Goal: Book appointment/travel/reservation

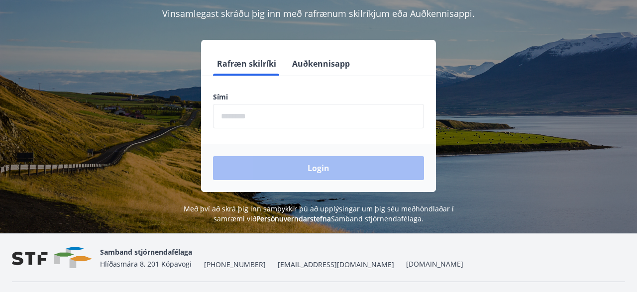
scroll to position [103, 0]
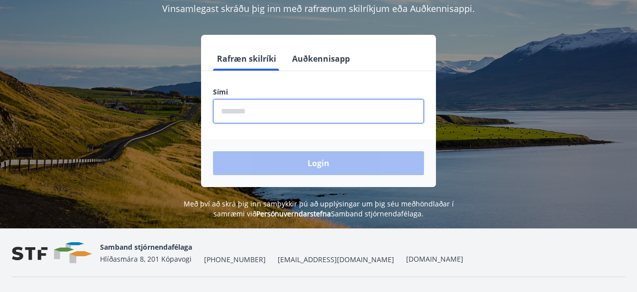
click at [240, 111] on input "phone" at bounding box center [318, 111] width 211 height 24
click at [265, 110] on input "phone" at bounding box center [318, 111] width 211 height 24
type input "*"
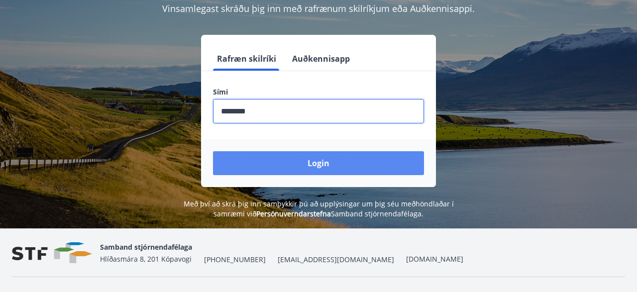
type input "********"
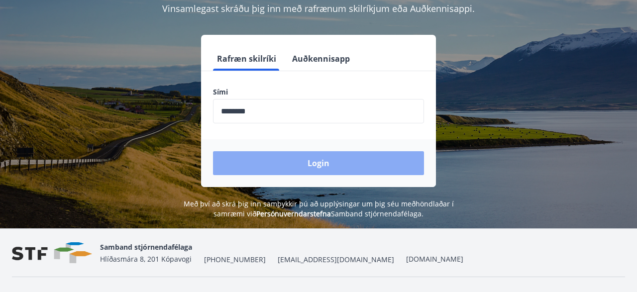
click at [321, 166] on button "Login" at bounding box center [318, 163] width 211 height 24
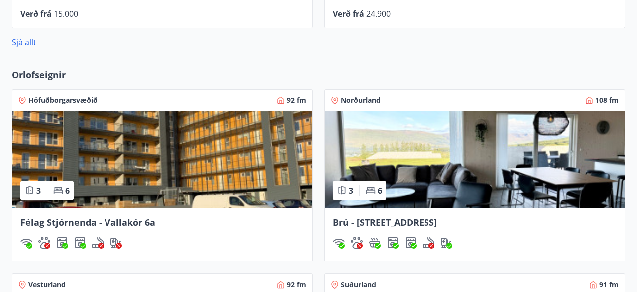
scroll to position [621, 0]
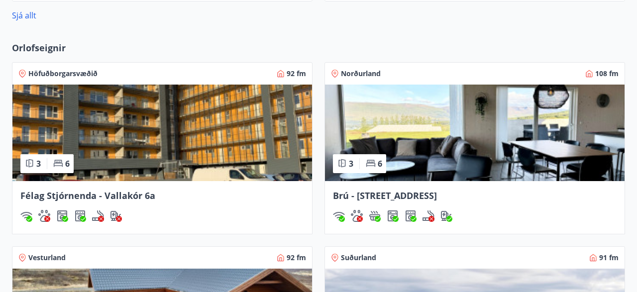
click at [369, 73] on span "Norðurland" at bounding box center [361, 74] width 40 height 10
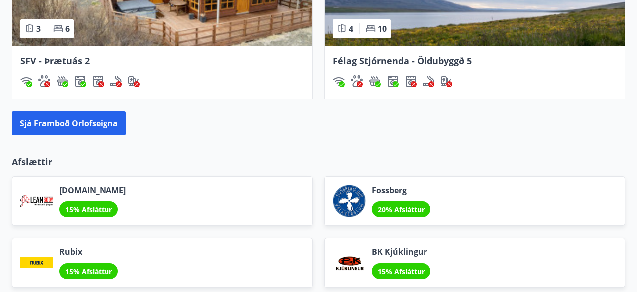
scroll to position [983, 0]
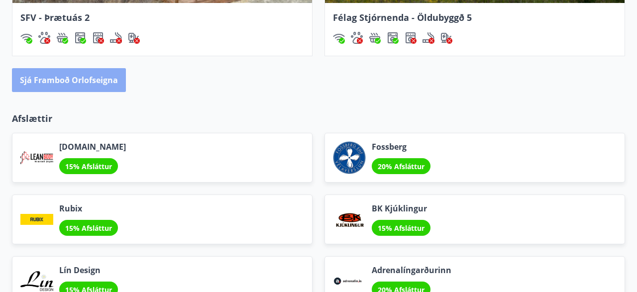
click at [67, 80] on button "Sjá framboð orlofseigna" at bounding box center [69, 80] width 114 height 24
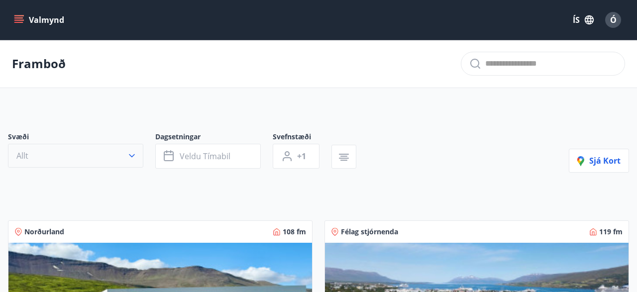
click at [136, 153] on icon "button" at bounding box center [132, 156] width 10 height 10
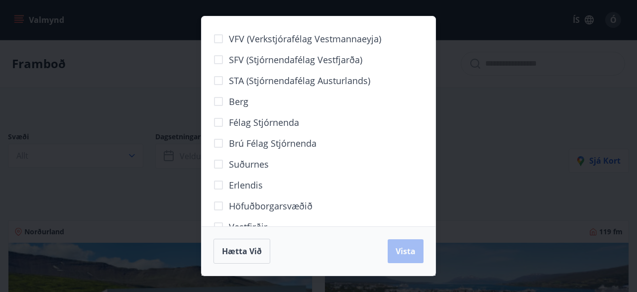
click at [279, 82] on span "STA (Stjórnendafélag Austurlands)" at bounding box center [299, 80] width 141 height 13
click at [404, 251] on span "Vista" at bounding box center [405, 251] width 20 height 11
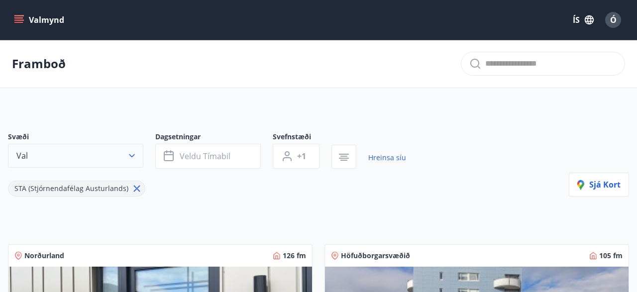
click at [132, 154] on icon "button" at bounding box center [132, 156] width 10 height 10
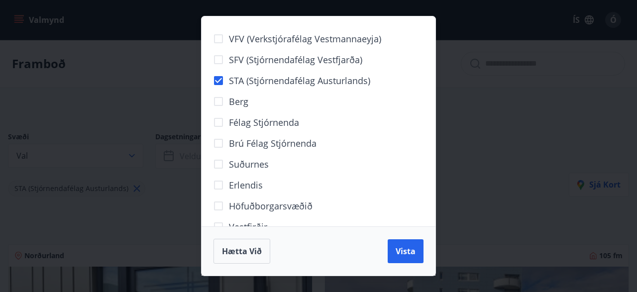
scroll to position [105, 0]
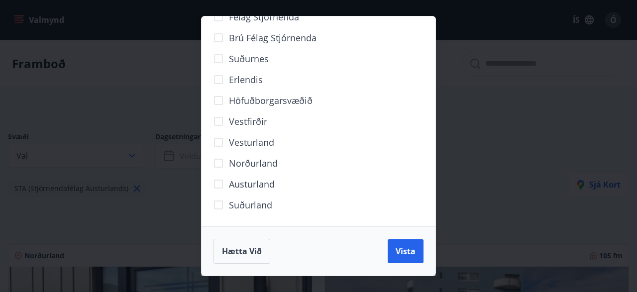
click at [249, 163] on span "Norðurland" at bounding box center [253, 163] width 49 height 13
click at [401, 251] on span "Vista" at bounding box center [405, 251] width 20 height 11
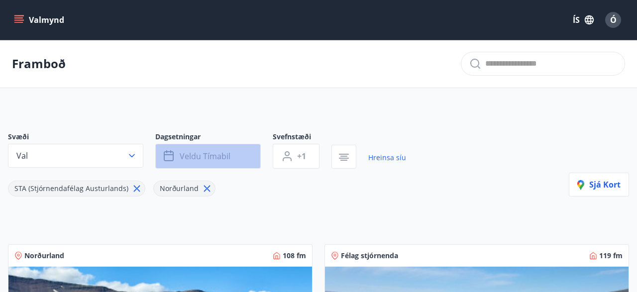
click at [217, 152] on span "Veldu tímabil" at bounding box center [205, 156] width 51 height 11
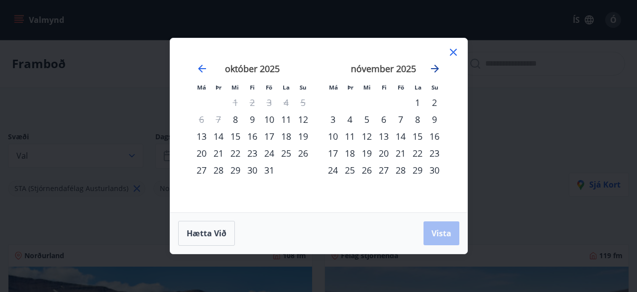
click at [435, 68] on icon "Move forward to switch to the next month." at bounding box center [435, 69] width 12 height 12
click at [386, 138] on div "12" at bounding box center [383, 136] width 17 height 17
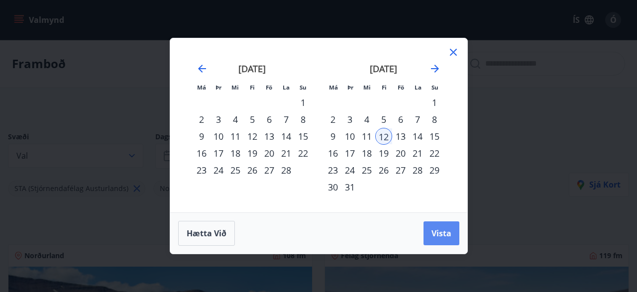
click at [439, 233] on span "Vista" at bounding box center [441, 233] width 20 height 11
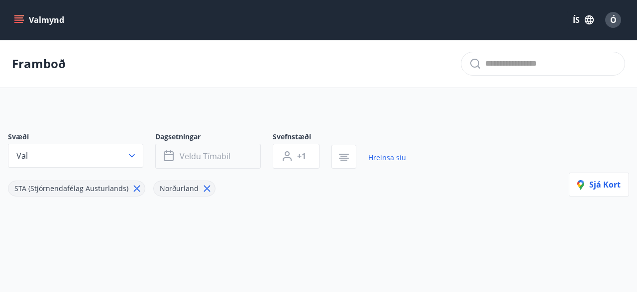
click at [212, 151] on span "Veldu tímabil" at bounding box center [205, 156] width 51 height 11
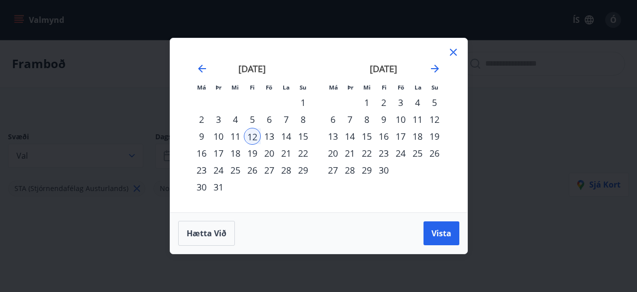
click at [252, 153] on div "19" at bounding box center [252, 153] width 17 height 17
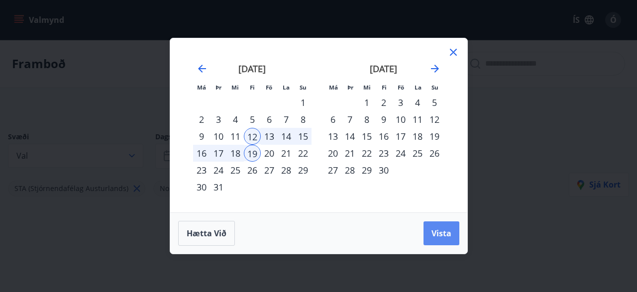
click at [439, 234] on span "Vista" at bounding box center [441, 233] width 20 height 11
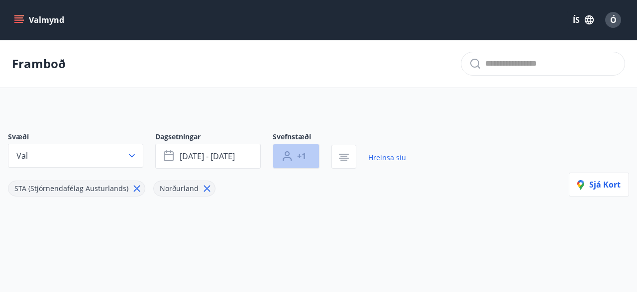
click at [303, 154] on span "+1" at bounding box center [301, 156] width 9 height 11
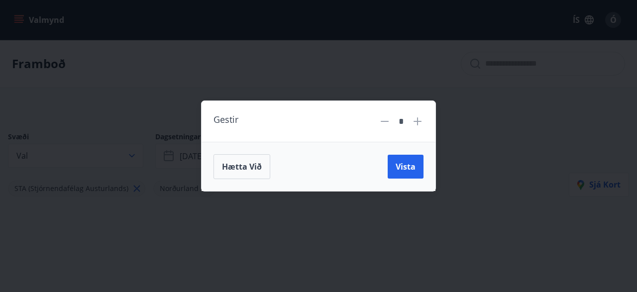
click at [417, 122] on icon at bounding box center [417, 121] width 1 height 1
type input "*"
click at [410, 166] on span "Vista" at bounding box center [405, 166] width 20 height 11
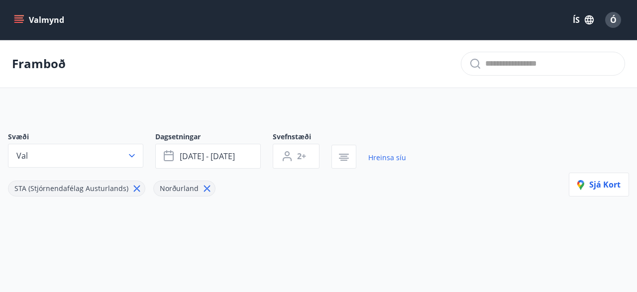
click at [273, 144] on button "2+" at bounding box center [296, 156] width 47 height 25
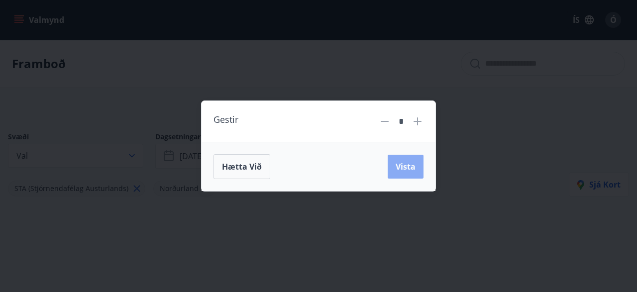
click at [406, 164] on span "Vista" at bounding box center [405, 166] width 20 height 11
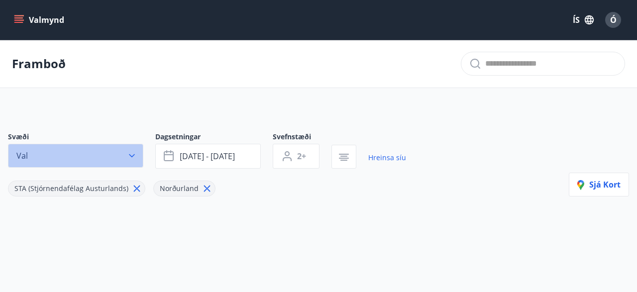
click at [132, 154] on icon "button" at bounding box center [132, 156] width 10 height 10
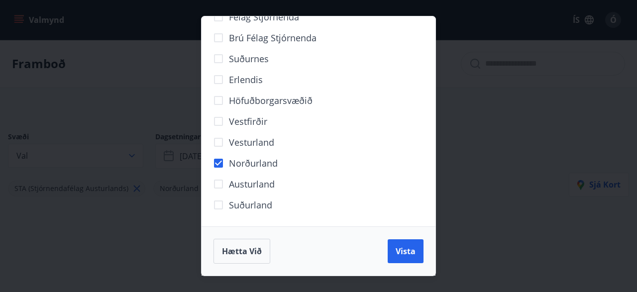
click at [506, 212] on div "VFV (Verkstjórafélag Vestmannaeyja) SFV (Stjórnendafélag Vestfjarða) STA (Stjór…" at bounding box center [318, 146] width 637 height 292
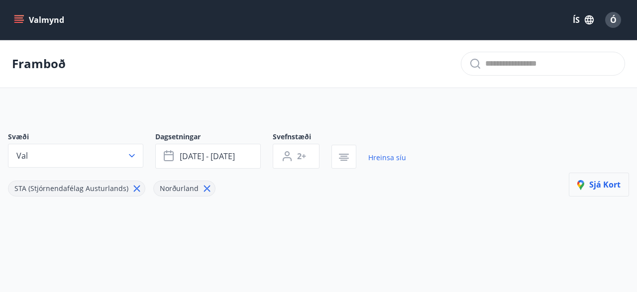
click at [610, 182] on span "Sjá kort" at bounding box center [598, 184] width 43 height 11
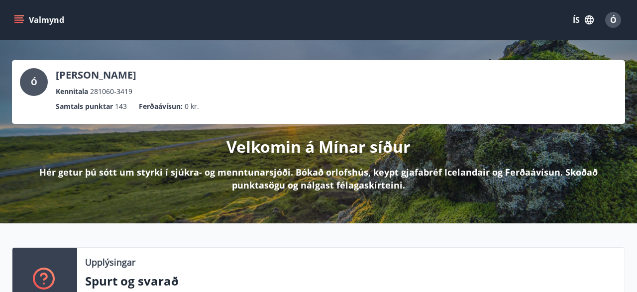
click at [22, 18] on icon "menu" at bounding box center [18, 17] width 9 height 1
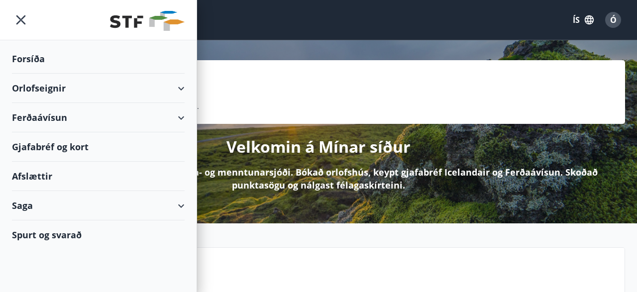
click at [47, 87] on div "Orlofseignir" at bounding box center [98, 88] width 173 height 29
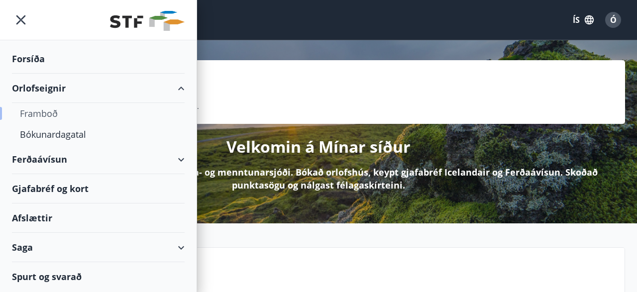
click at [41, 115] on div "Framboð" at bounding box center [98, 113] width 157 height 21
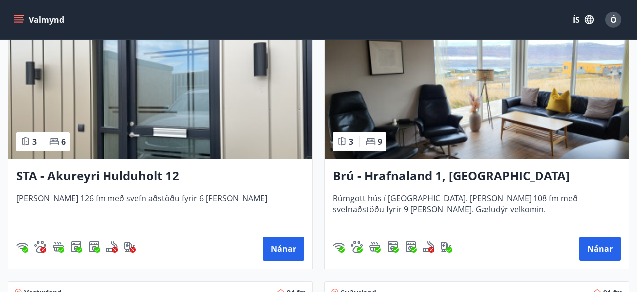
scroll to position [776, 0]
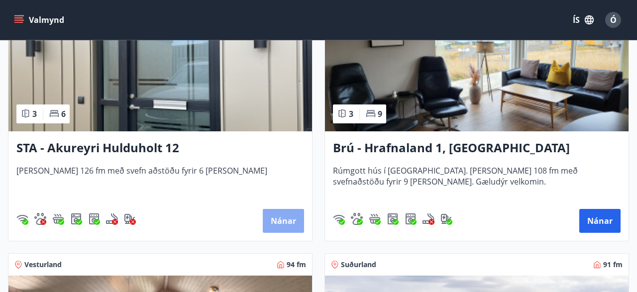
click at [284, 217] on button "Nánar" at bounding box center [283, 221] width 41 height 24
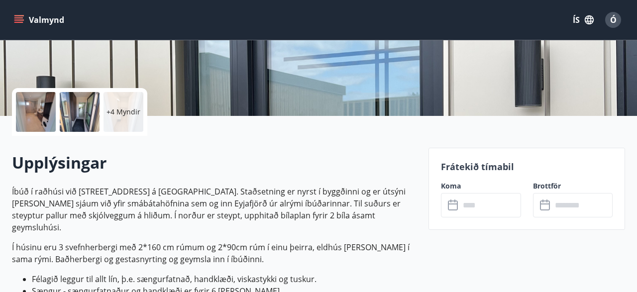
scroll to position [207, 0]
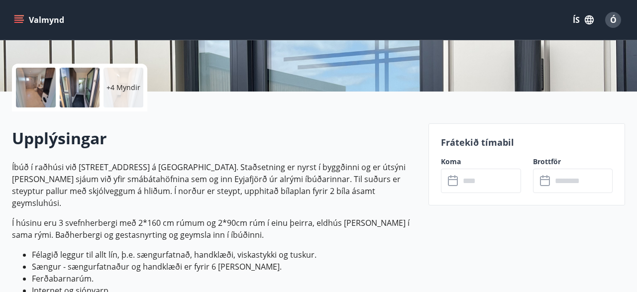
click at [452, 177] on icon at bounding box center [454, 181] width 12 height 12
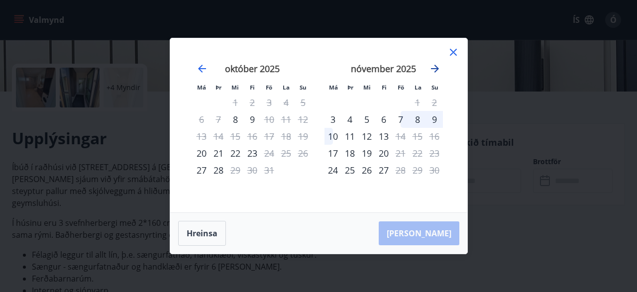
click at [434, 69] on icon "Move forward to switch to the next month." at bounding box center [435, 69] width 8 height 8
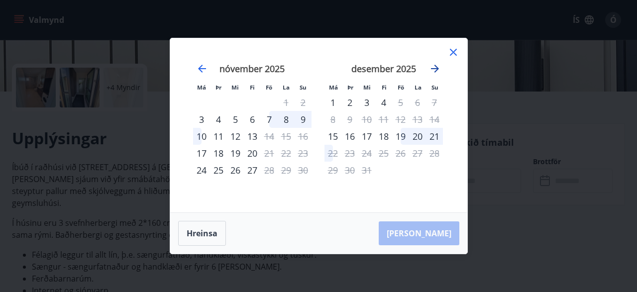
click at [434, 69] on icon "Move forward to switch to the next month." at bounding box center [435, 69] width 8 height 8
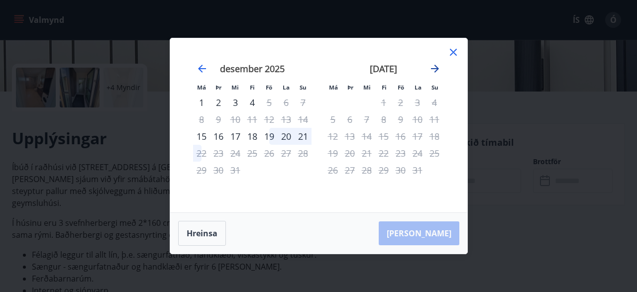
click at [436, 66] on icon "Move forward to switch to the next month." at bounding box center [435, 69] width 12 height 12
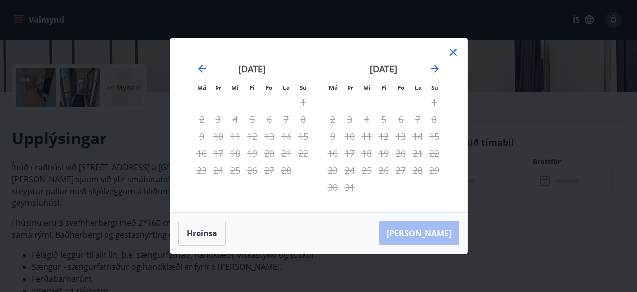
click at [386, 135] on div "12" at bounding box center [383, 136] width 17 height 17
click at [384, 135] on div "12" at bounding box center [383, 136] width 17 height 17
click at [384, 134] on div "12" at bounding box center [383, 136] width 17 height 17
click at [383, 134] on div "12" at bounding box center [383, 136] width 17 height 17
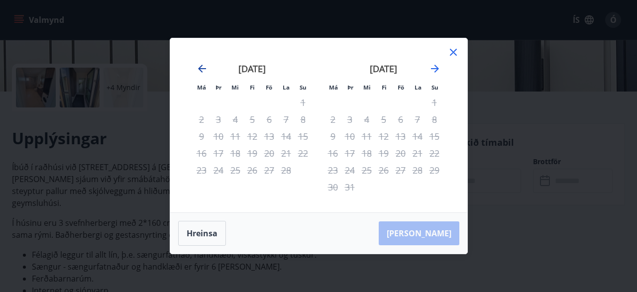
click at [201, 67] on icon "Move backward to switch to the previous month." at bounding box center [202, 69] width 12 height 12
click at [202, 66] on icon "Move backward to switch to the previous month." at bounding box center [202, 69] width 8 height 8
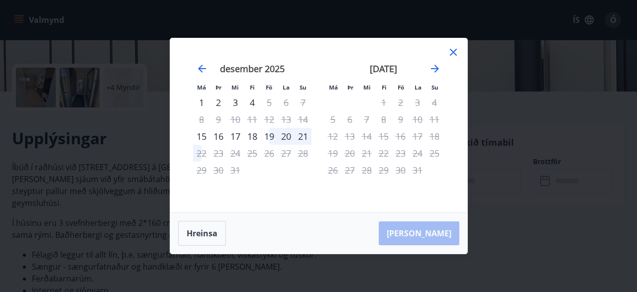
click at [303, 138] on div "21" at bounding box center [302, 136] width 17 height 17
click at [303, 137] on div "21" at bounding box center [302, 136] width 17 height 17
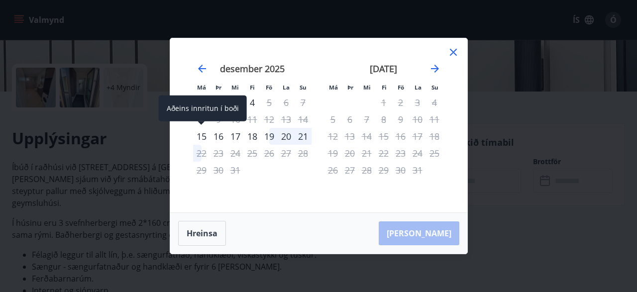
click at [204, 136] on div "15" at bounding box center [201, 136] width 17 height 17
click at [205, 135] on div "15" at bounding box center [201, 136] width 17 height 17
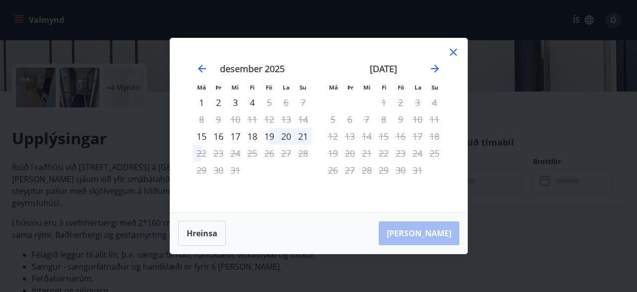
click at [220, 136] on div "16" at bounding box center [218, 136] width 17 height 17
click at [239, 133] on div "17" at bounding box center [235, 136] width 17 height 17
drag, startPoint x: 259, startPoint y: 132, endPoint x: 268, endPoint y: 138, distance: 10.5
click at [260, 133] on div "18" at bounding box center [252, 136] width 17 height 17
click at [455, 49] on icon at bounding box center [453, 52] width 12 height 12
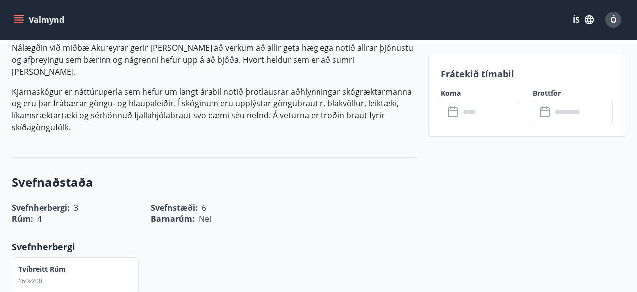
scroll to position [414, 0]
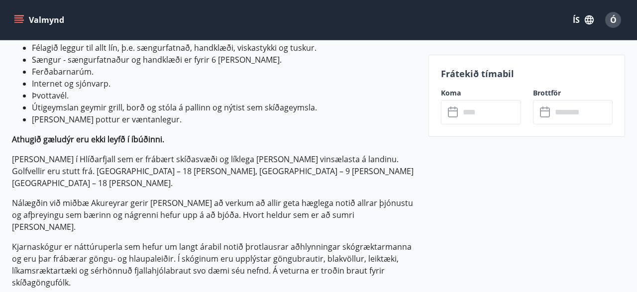
click at [454, 112] on icon at bounding box center [454, 112] width 12 height 12
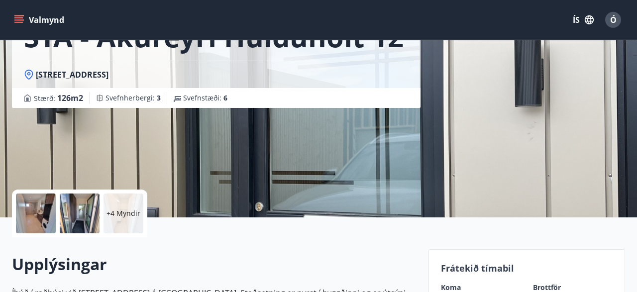
scroll to position [0, 0]
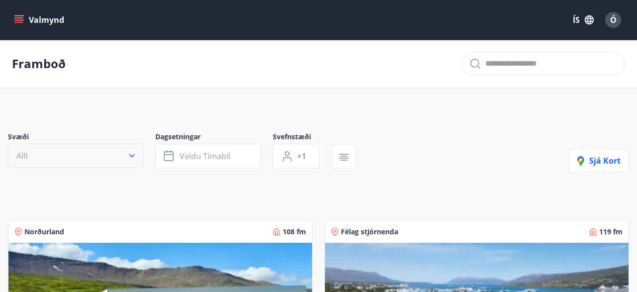
click at [134, 154] on icon "button" at bounding box center [132, 156] width 10 height 10
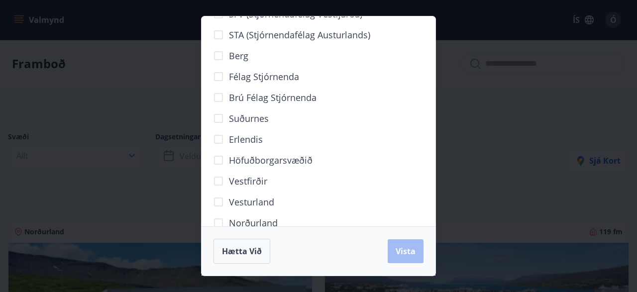
scroll to position [105, 0]
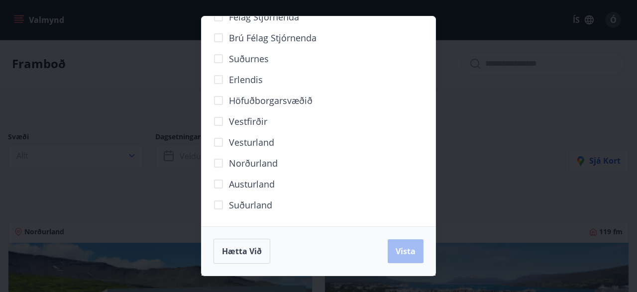
click at [253, 163] on span "Norðurland" at bounding box center [253, 163] width 49 height 13
click at [406, 250] on span "Vista" at bounding box center [405, 251] width 20 height 11
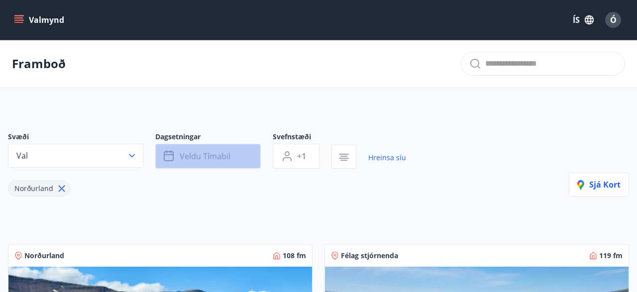
click at [205, 151] on span "Veldu tímabil" at bounding box center [205, 156] width 51 height 11
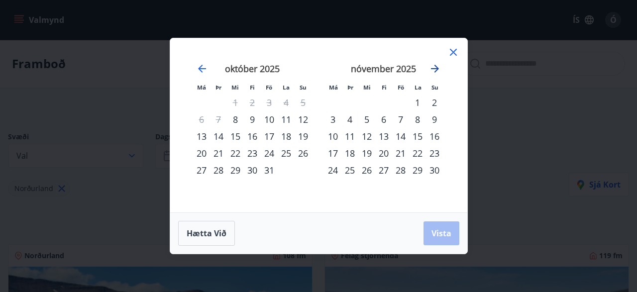
click at [436, 68] on icon "Move forward to switch to the next month." at bounding box center [435, 69] width 8 height 8
click at [436, 67] on icon "Move forward to switch to the next month." at bounding box center [435, 69] width 8 height 8
click at [385, 134] on div "12" at bounding box center [383, 136] width 17 height 17
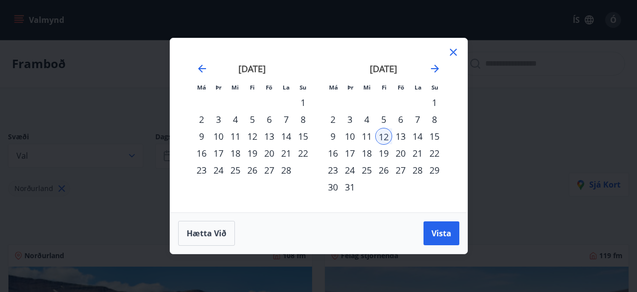
click at [384, 153] on div "19" at bounding box center [383, 153] width 17 height 17
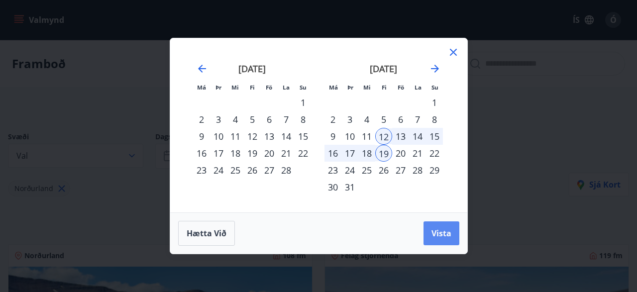
click at [439, 231] on span "Vista" at bounding box center [441, 233] width 20 height 11
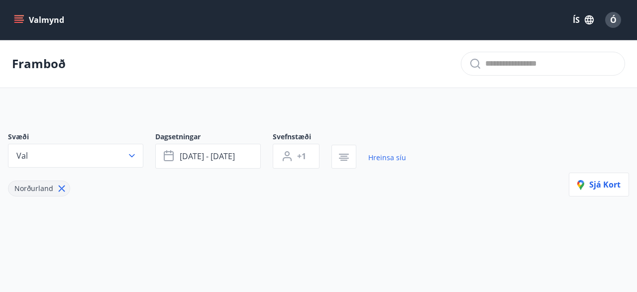
click at [305, 154] on span "+1" at bounding box center [301, 156] width 9 height 11
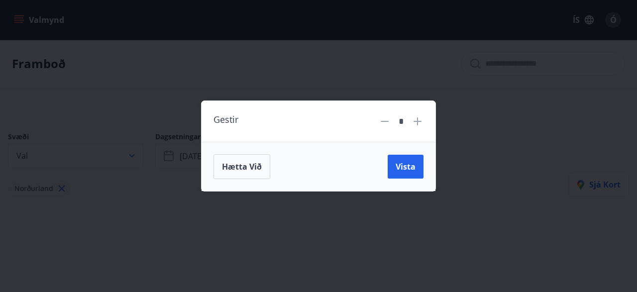
click at [416, 121] on icon at bounding box center [417, 121] width 12 height 12
type input "*"
click at [402, 163] on span "Vista" at bounding box center [405, 166] width 20 height 11
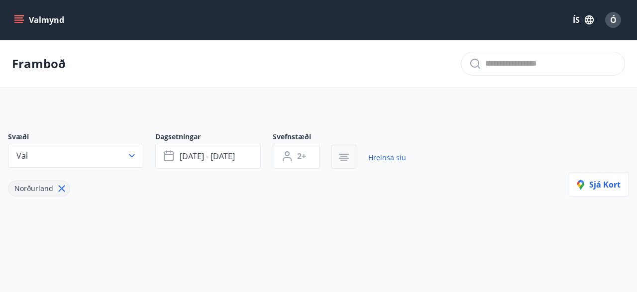
click at [344, 154] on icon "button" at bounding box center [344, 157] width 12 height 12
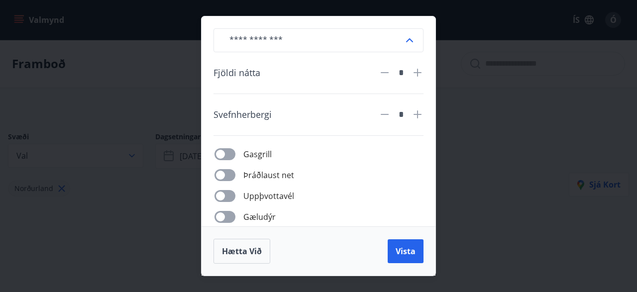
click at [507, 126] on div "​ Fjöldi nátta * Svefnherbergi * Gasgrill Þráðlaust net Uppþvottavél Gæludýr Þu…" at bounding box center [318, 146] width 637 height 292
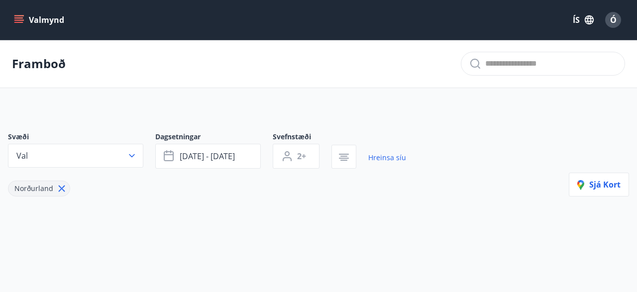
click at [495, 65] on input "text" at bounding box center [550, 64] width 131 height 16
type input "*********"
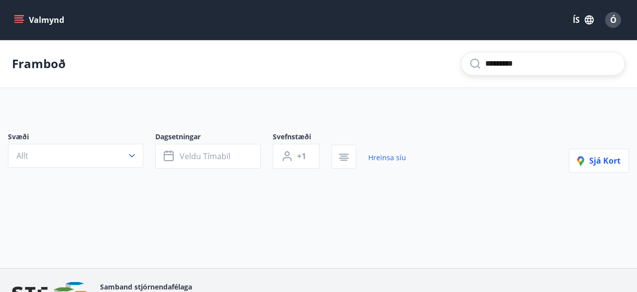
type input "*"
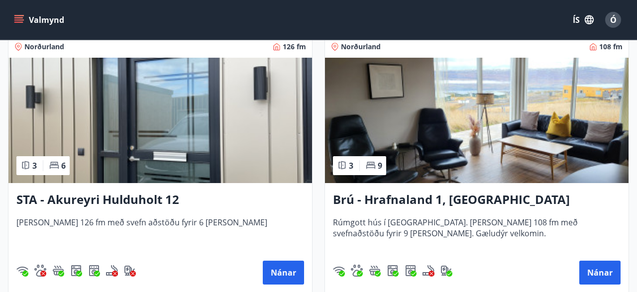
scroll to position [724, 0]
click at [130, 195] on h3 "STA - Akureyri Hulduholt 12" at bounding box center [159, 200] width 287 height 18
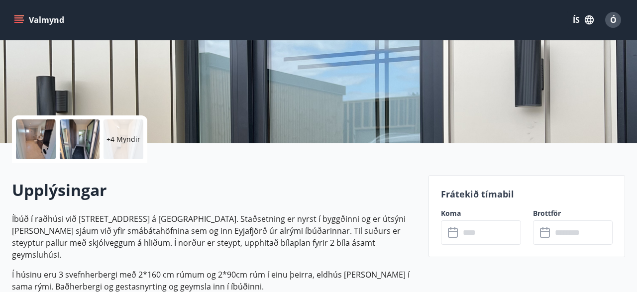
scroll to position [259, 0]
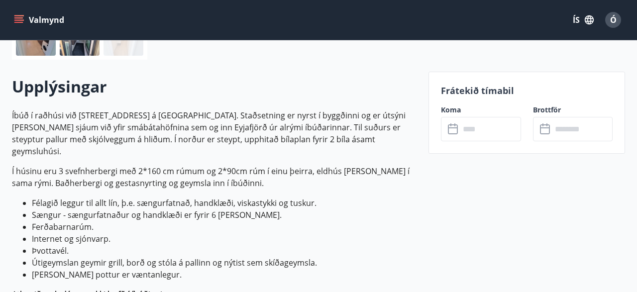
click at [472, 127] on input "text" at bounding box center [489, 129] width 61 height 24
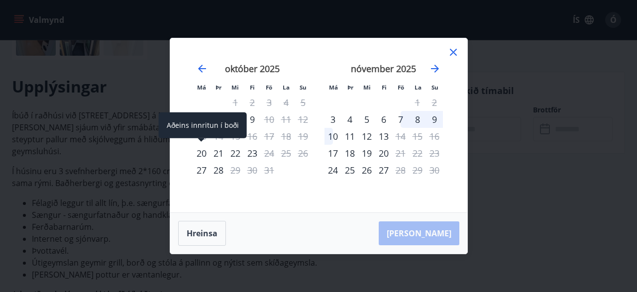
click at [201, 152] on div "20" at bounding box center [201, 153] width 17 height 17
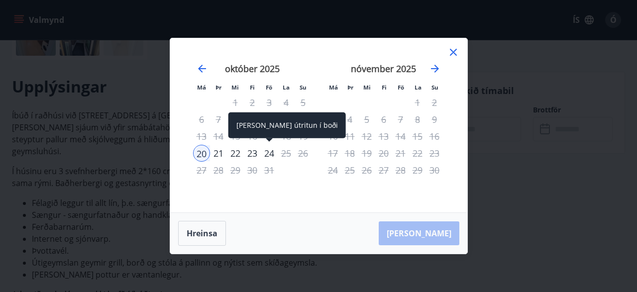
click at [270, 152] on div "24" at bounding box center [269, 153] width 17 height 17
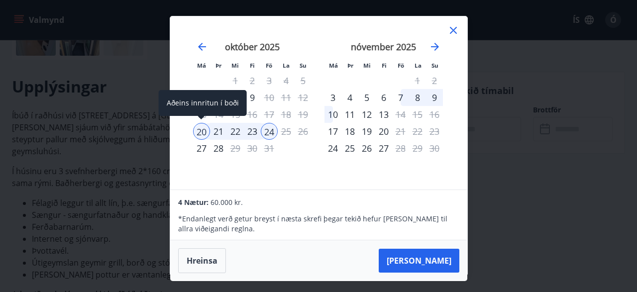
click at [202, 130] on div "20" at bounding box center [201, 131] width 17 height 17
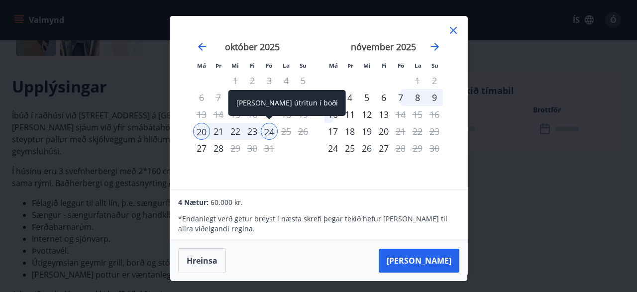
click at [271, 129] on div "24" at bounding box center [269, 131] width 17 height 17
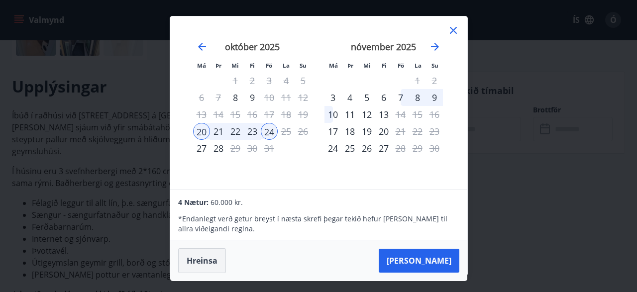
drag, startPoint x: 204, startPoint y: 257, endPoint x: 208, endPoint y: 253, distance: 5.7
click at [205, 256] on button "Hreinsa" at bounding box center [202, 260] width 48 height 25
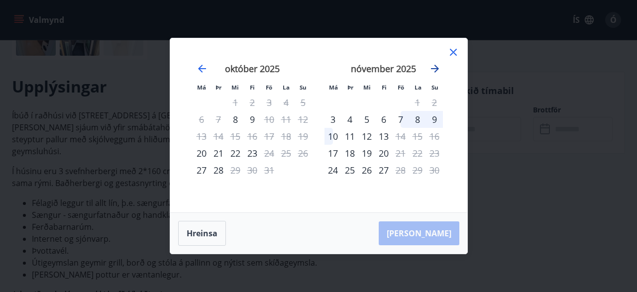
click at [434, 68] on icon "Move forward to switch to the next month." at bounding box center [435, 69] width 12 height 12
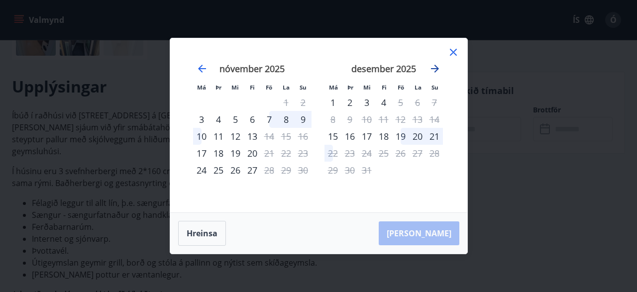
click at [434, 66] on icon "Move forward to switch to the next month." at bounding box center [435, 69] width 12 height 12
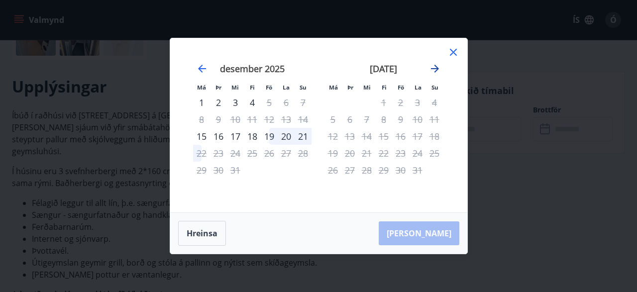
click at [434, 66] on icon "Move forward to switch to the next month." at bounding box center [435, 69] width 12 height 12
click at [434, 66] on icon "Move forward to switch to the next month." at bounding box center [435, 69] width 8 height 8
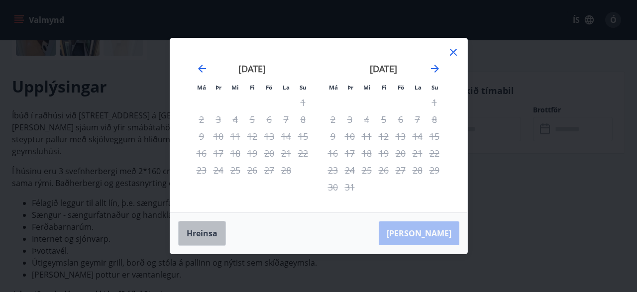
click at [207, 234] on button "Hreinsa" at bounding box center [202, 233] width 48 height 25
click at [380, 154] on div "19" at bounding box center [383, 153] width 17 height 17
click at [385, 159] on div "19" at bounding box center [383, 153] width 17 height 17
drag, startPoint x: 366, startPoint y: 150, endPoint x: 391, endPoint y: 135, distance: 29.3
click at [365, 147] on tr "16 17 18 19 20 21 22" at bounding box center [383, 153] width 118 height 17
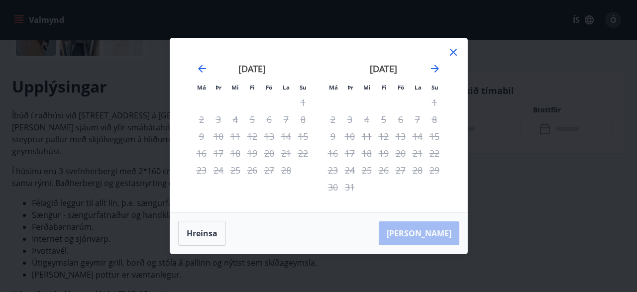
click at [415, 134] on div "14" at bounding box center [417, 136] width 17 height 17
drag, startPoint x: 411, startPoint y: 133, endPoint x: 407, endPoint y: 131, distance: 5.1
click at [408, 131] on tr "9 10 11 12 13 14 15" at bounding box center [383, 136] width 118 height 17
click at [396, 130] on div "13" at bounding box center [400, 136] width 17 height 17
click at [456, 50] on icon at bounding box center [453, 52] width 12 height 12
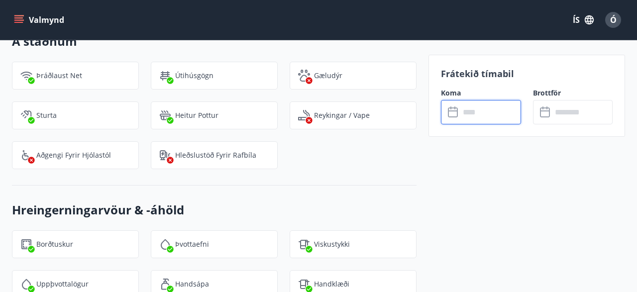
scroll to position [1129, 0]
